Goal: Information Seeking & Learning: Learn about a topic

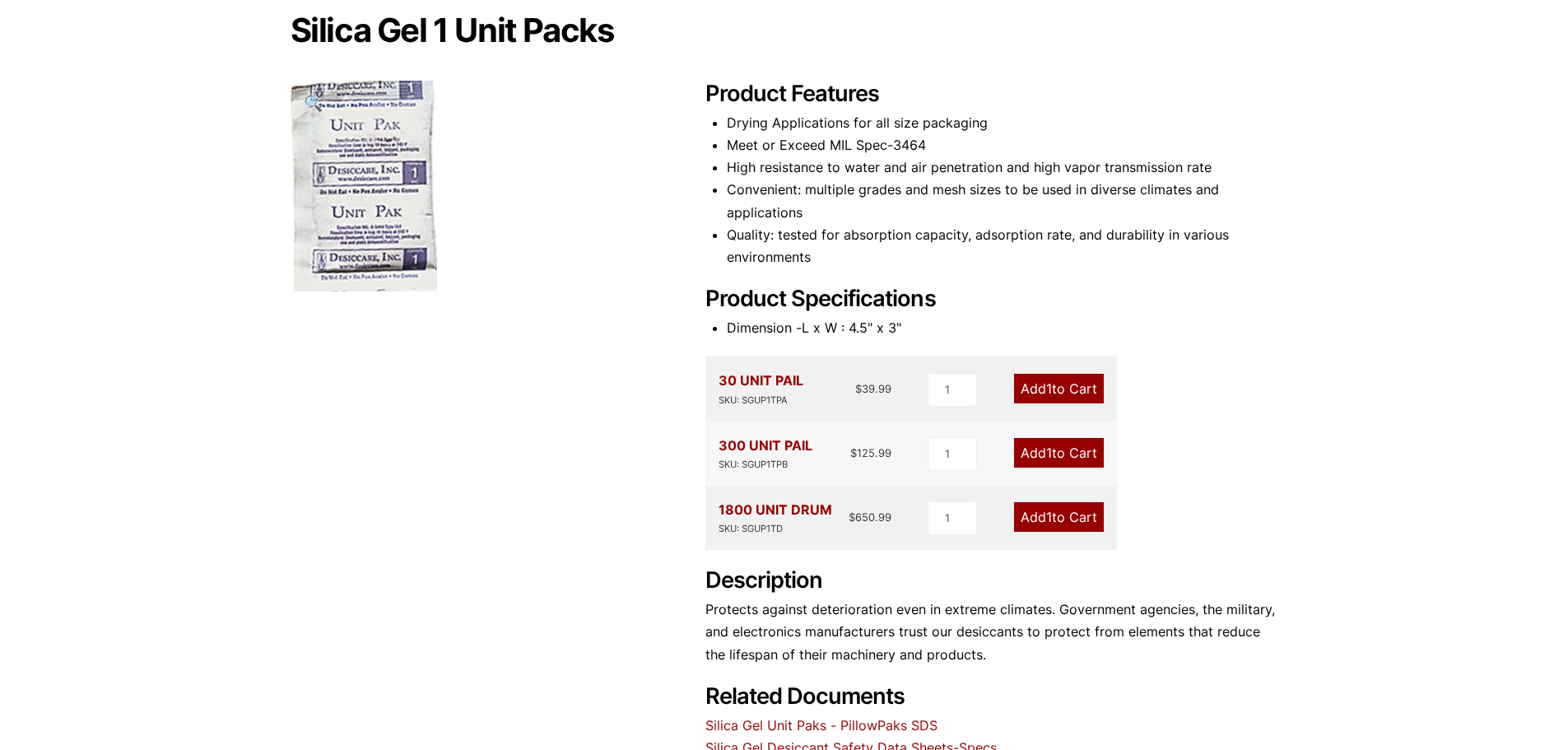
scroll to position [161, 0]
click at [740, 382] on div "30 UNIT PAIL SKU: SGUP1TPA" at bounding box center [761, 389] width 85 height 38
click at [959, 302] on h2 "Product Specifications" at bounding box center [992, 300] width 573 height 27
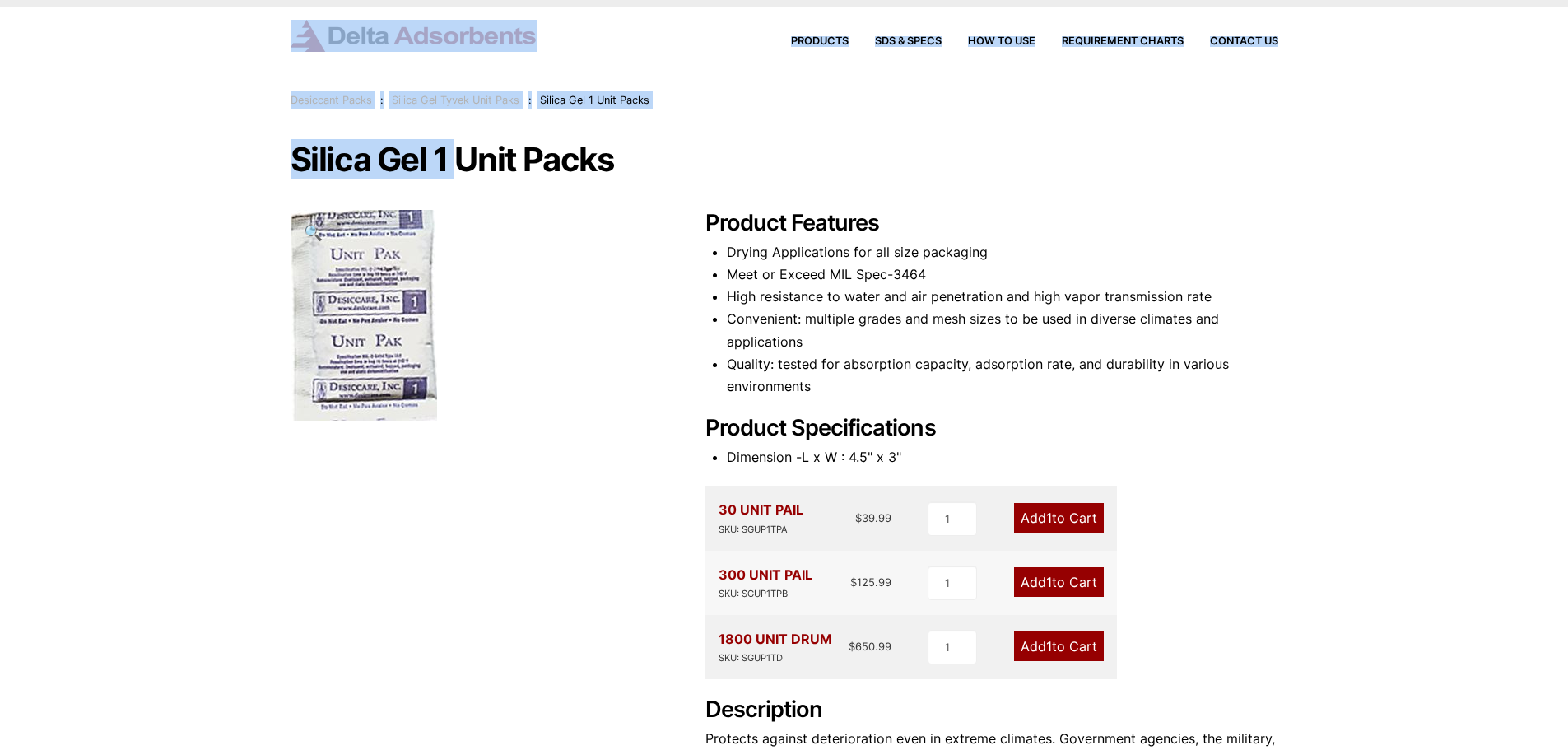
scroll to position [0, 0]
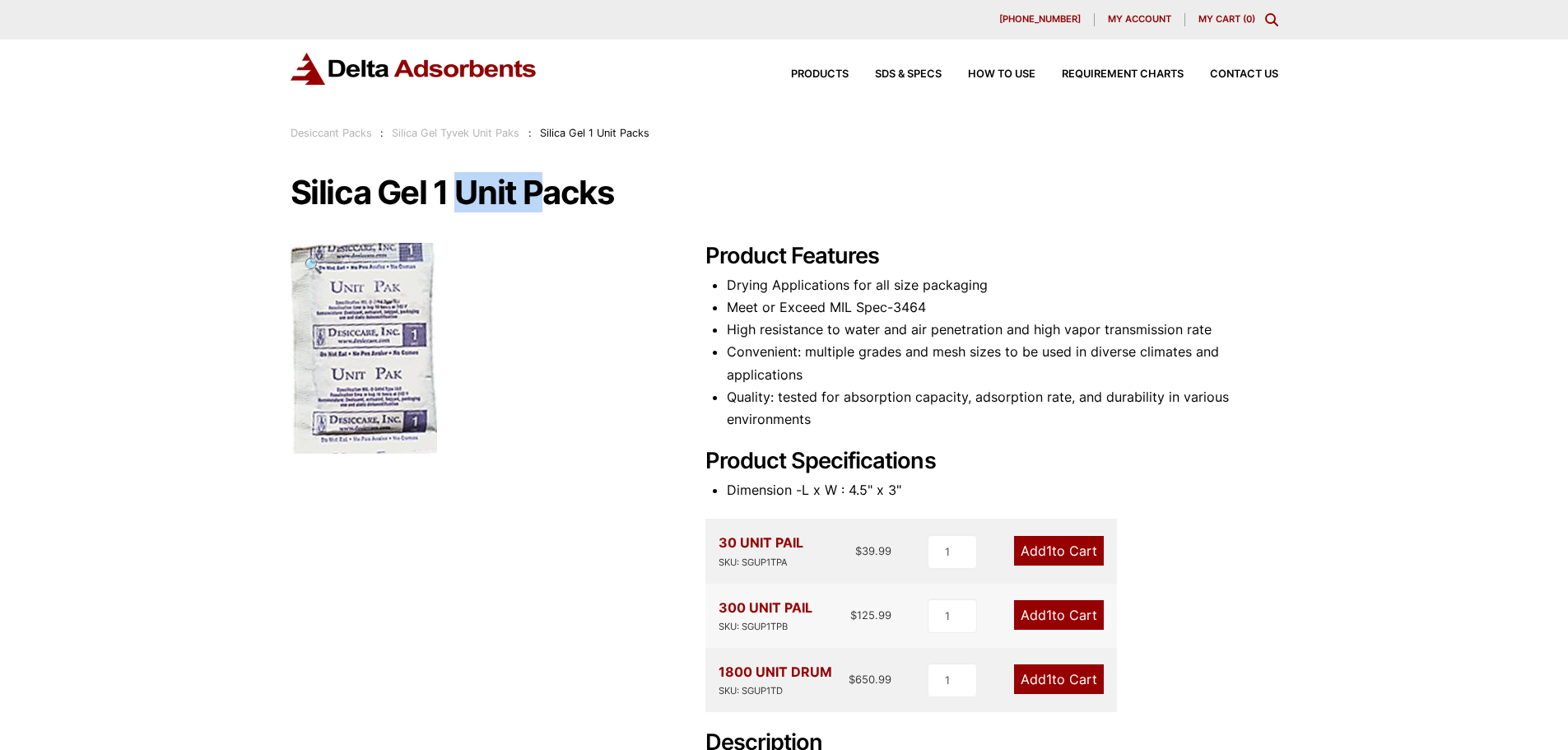
drag, startPoint x: 455, startPoint y: 33, endPoint x: 537, endPoint y: 208, distance: 193.3
click at [537, 208] on h1 "Silica Gel 1 Unit Packs" at bounding box center [784, 193] width 987 height 35
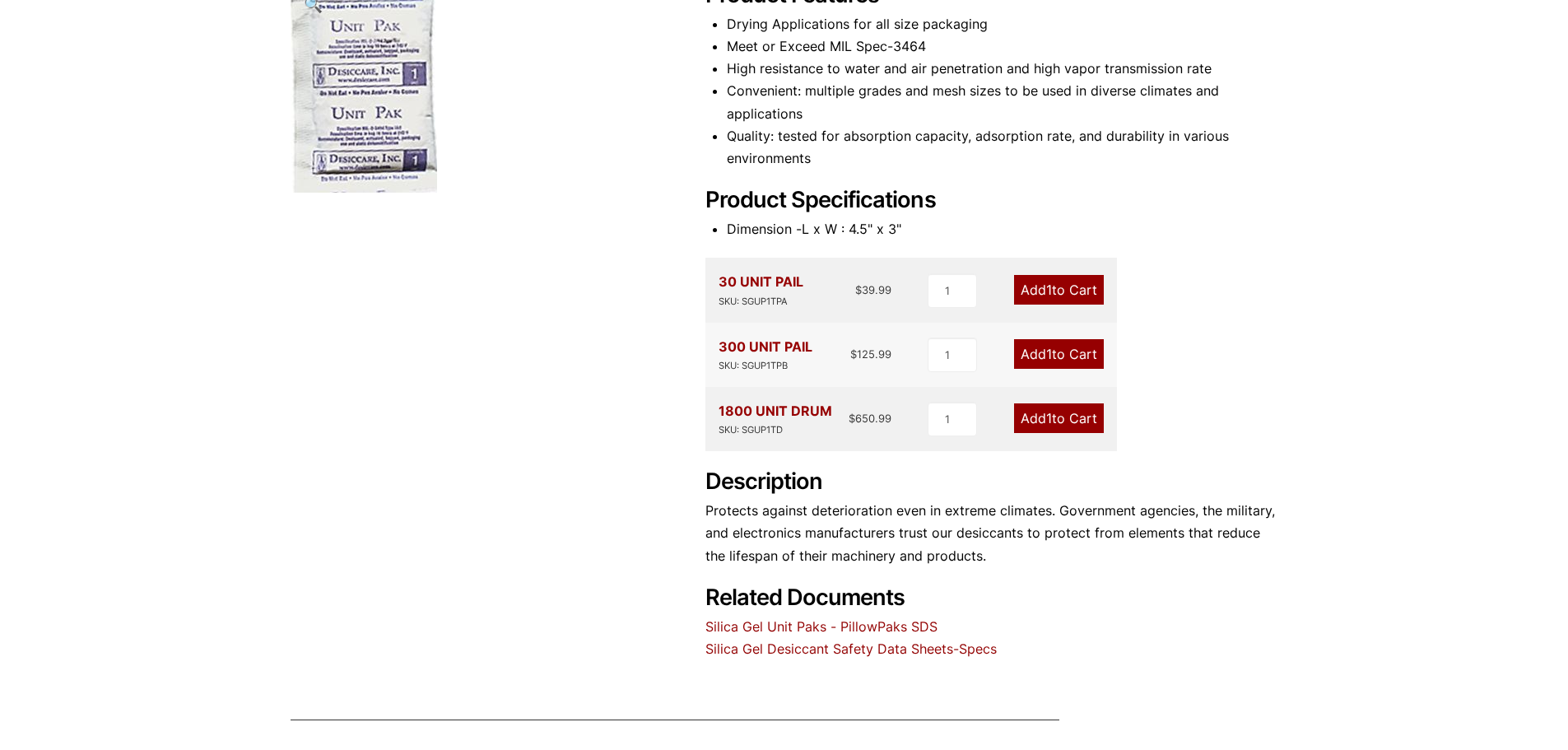
scroll to position [261, 0]
drag, startPoint x: 842, startPoint y: 224, endPoint x: 957, endPoint y: 223, distance: 115.0
click at [957, 223] on li "Dimension -L x W : 4.5" x 3"" at bounding box center [1003, 229] width 552 height 22
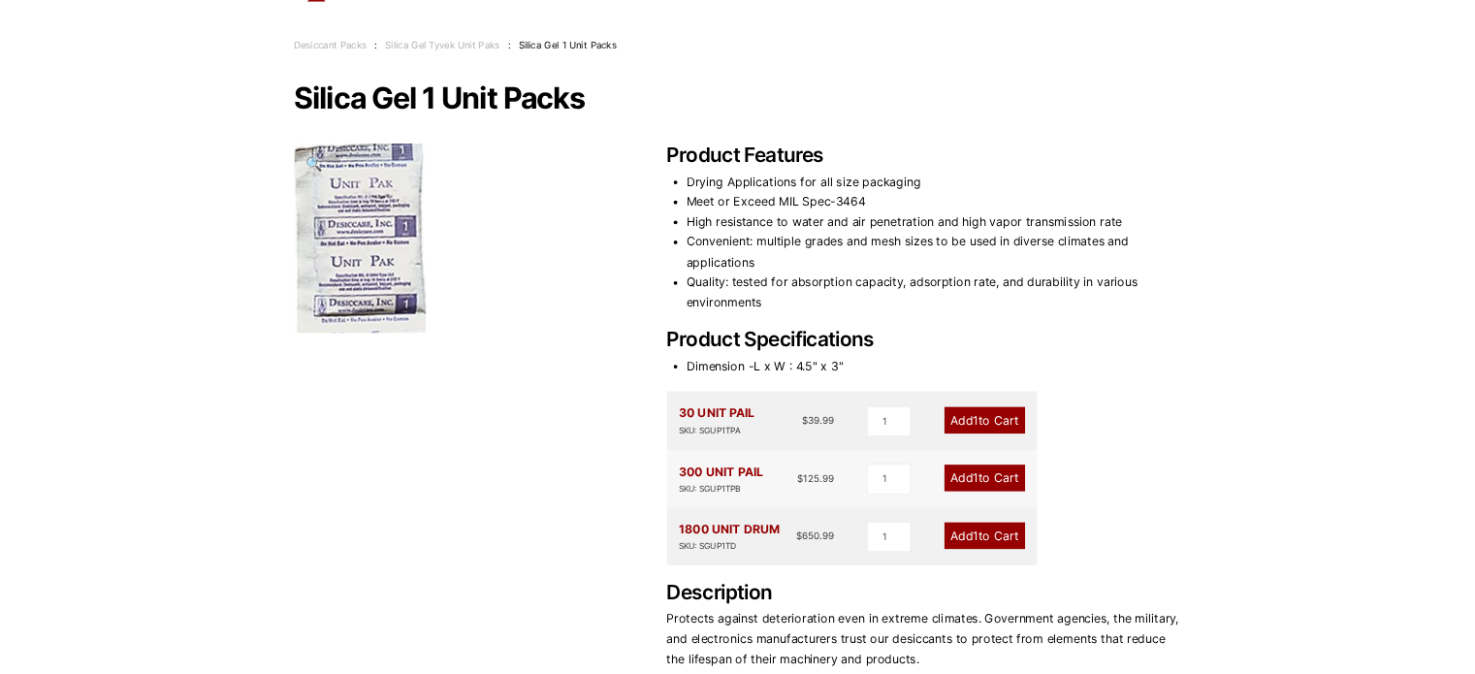
scroll to position [97, 0]
